Goal: Find specific page/section: Find specific page/section

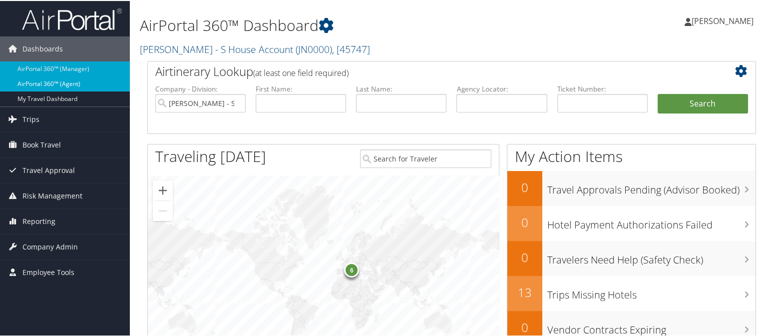
click at [60, 82] on link "AirPortal 360™ (Agent)" at bounding box center [65, 82] width 130 height 15
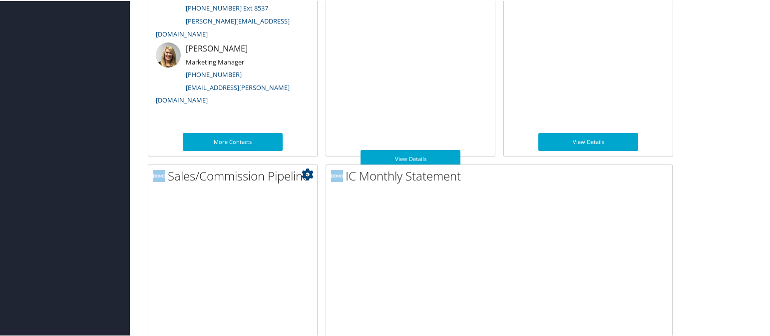
scroll to position [605, 0]
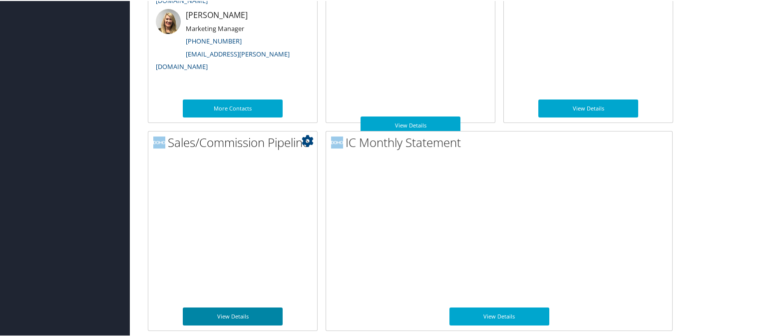
click at [248, 314] on link "View Details" at bounding box center [233, 315] width 100 height 18
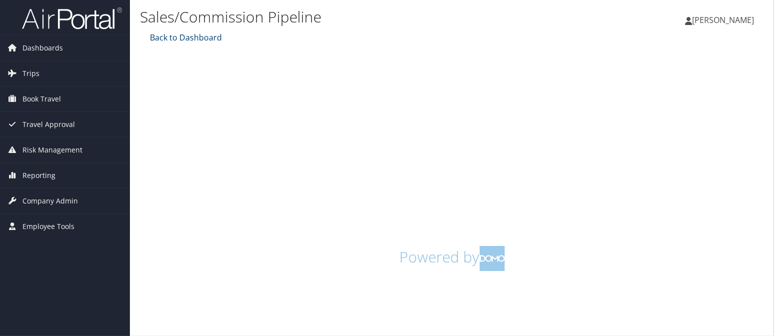
click at [187, 37] on link "Back to Dashboard" at bounding box center [184, 37] width 74 height 11
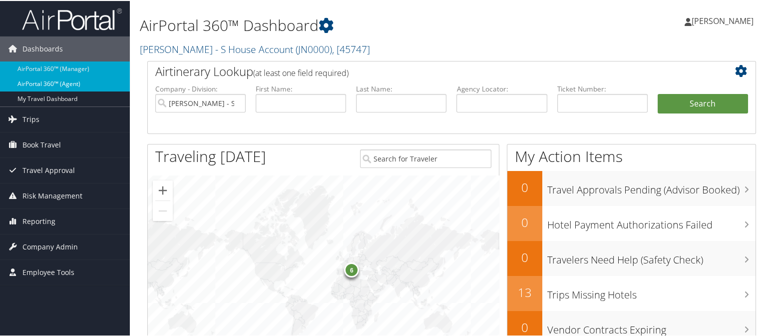
click at [67, 82] on link "AirPortal 360™ (Agent)" at bounding box center [65, 82] width 130 height 15
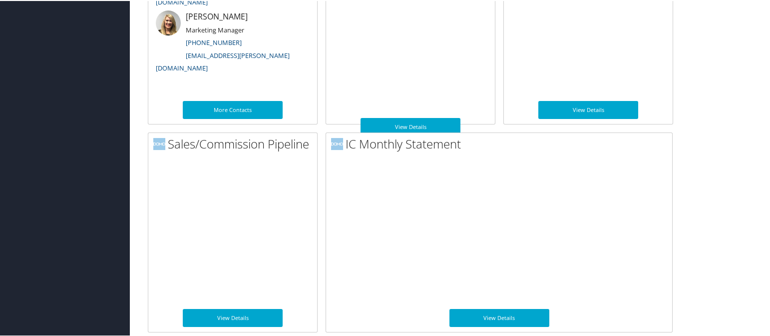
scroll to position [605, 0]
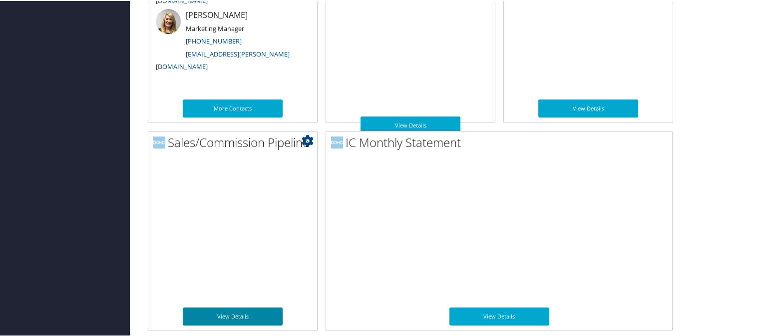
click at [238, 311] on link "View Details" at bounding box center [233, 315] width 100 height 18
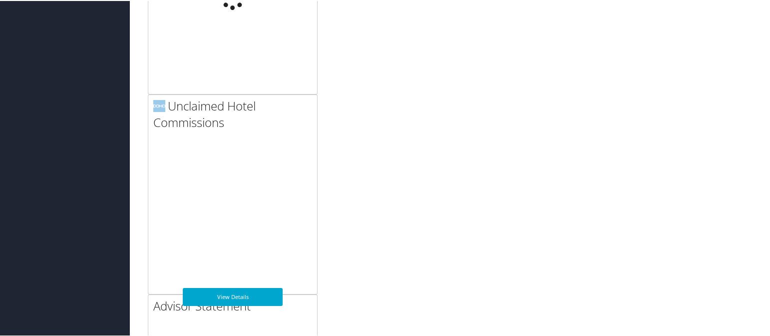
scroll to position [605, 0]
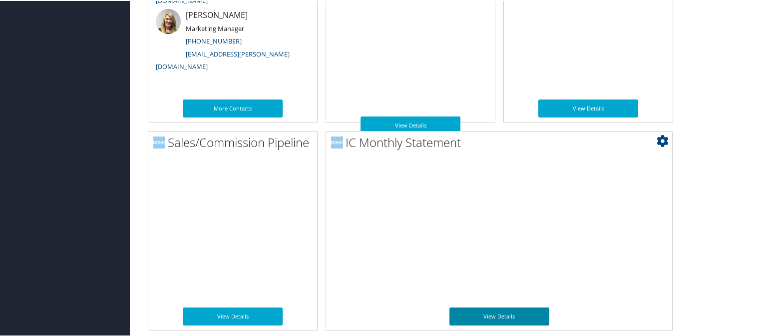
click at [507, 312] on link "View Details" at bounding box center [500, 315] width 100 height 18
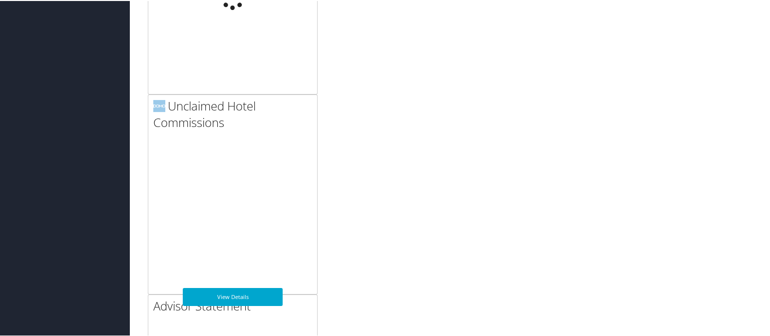
scroll to position [605, 0]
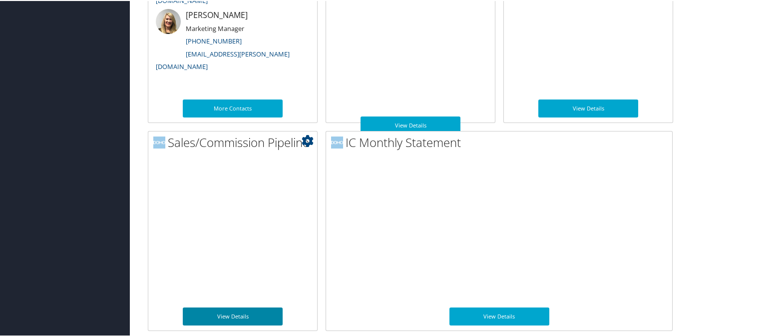
click at [230, 311] on link "View Details" at bounding box center [233, 315] width 100 height 18
